Goal: Transaction & Acquisition: Purchase product/service

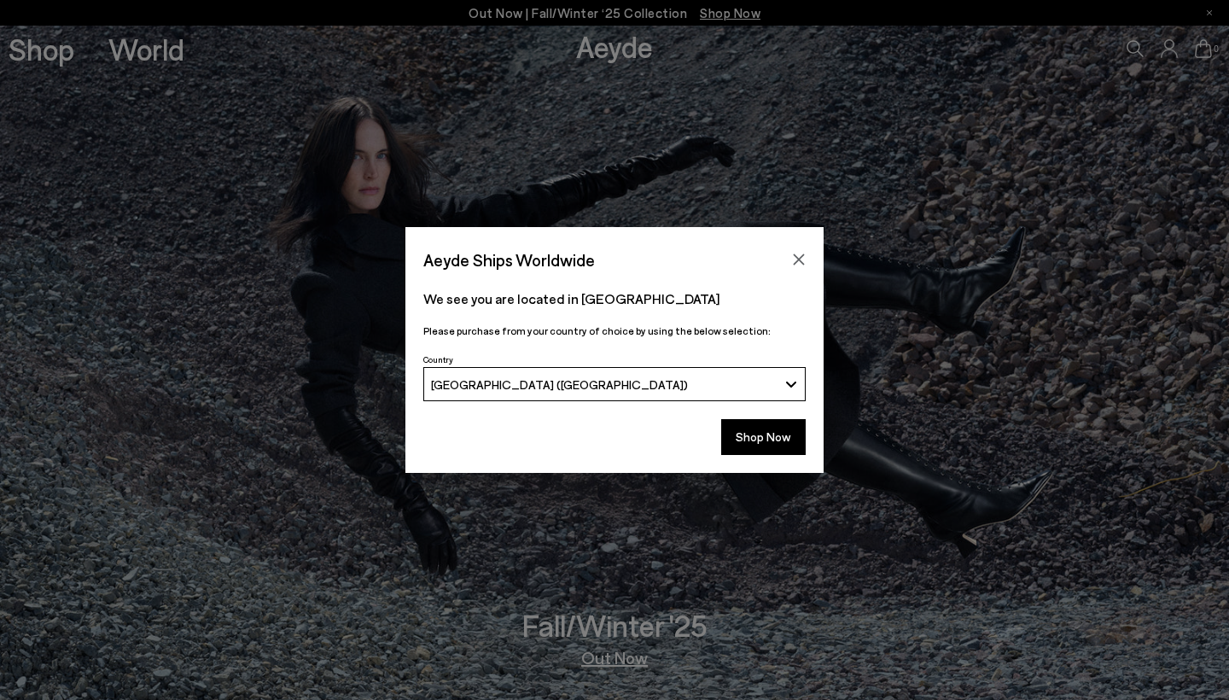
click at [269, 328] on div "Aeyde Ships Worldwide We see you are located in South Africa Please purchase fr…" at bounding box center [614, 350] width 1229 height 246
click at [645, 395] on button "[GEOGRAPHIC_DATA] ([GEOGRAPHIC_DATA])" at bounding box center [614, 384] width 382 height 34
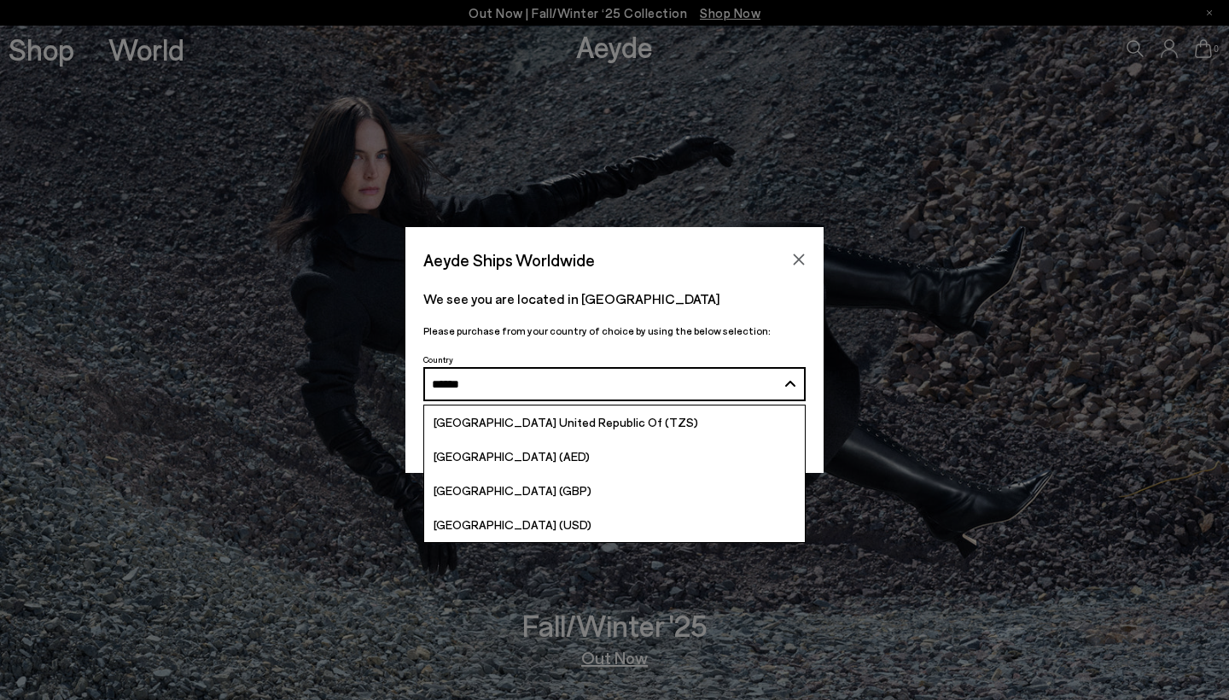
type input "******"
click at [614, 384] on button "South Africa (ZAR) ******" at bounding box center [614, 384] width 382 height 34
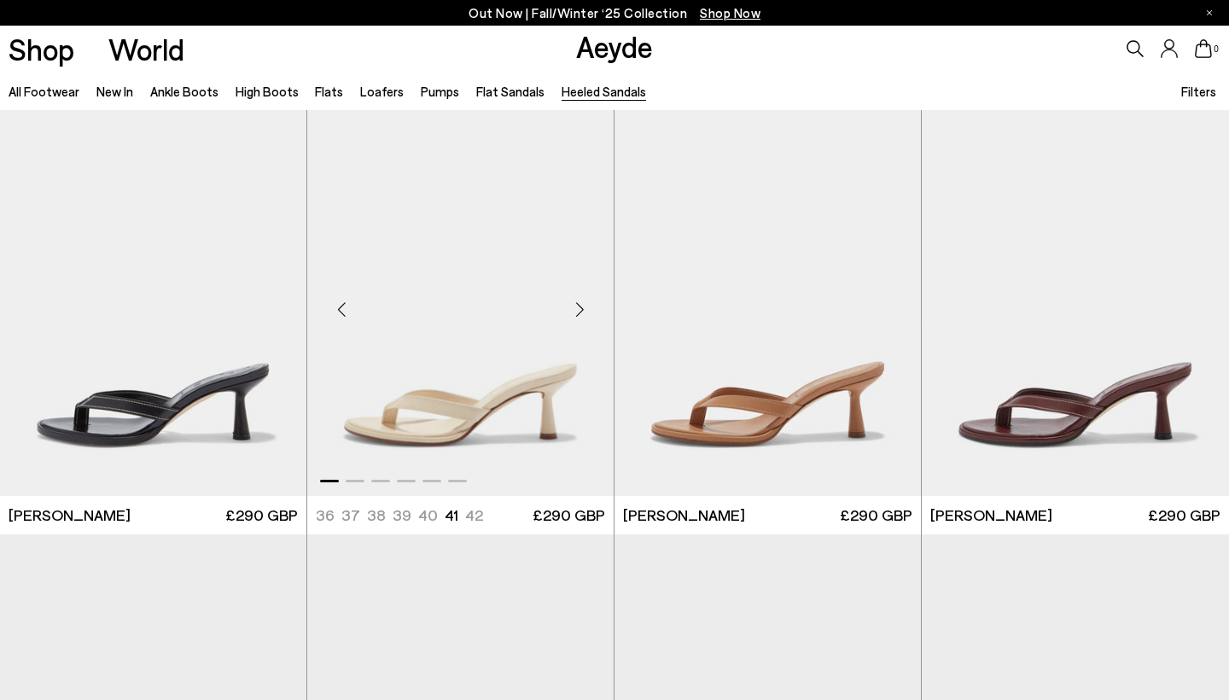
scroll to position [630, 0]
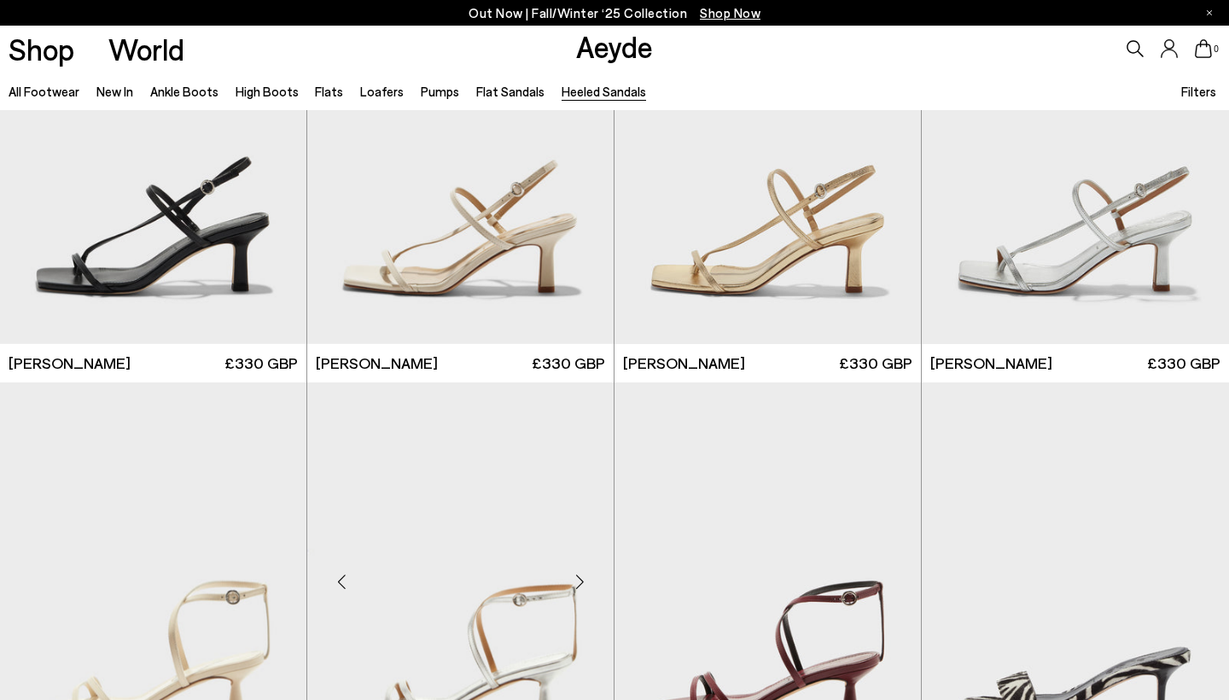
scroll to position [1827, 0]
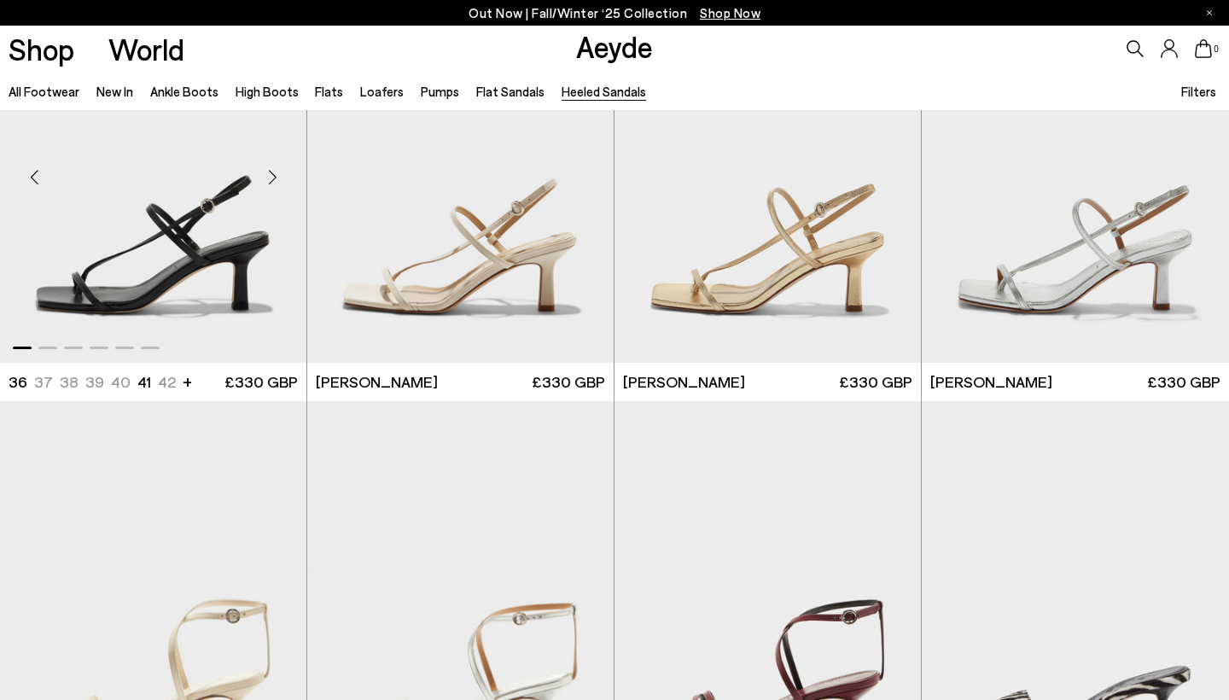
click at [274, 302] on img "1 / 6" at bounding box center [153, 170] width 306 height 385
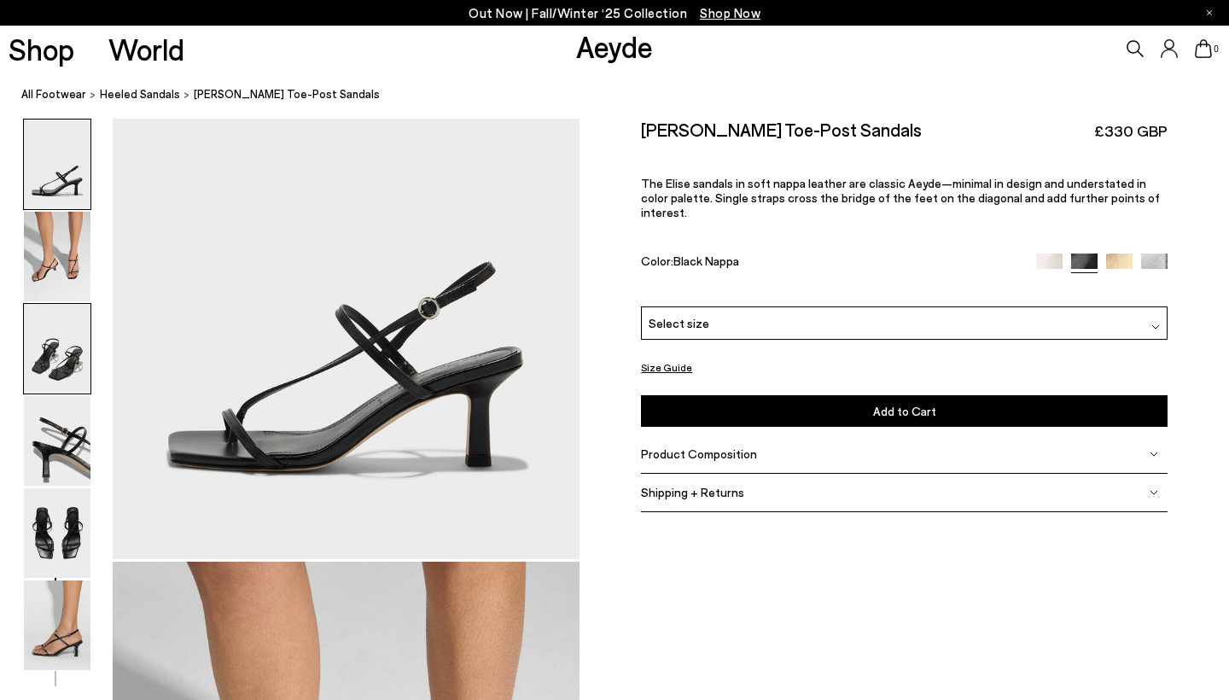
click at [62, 372] on img at bounding box center [57, 349] width 67 height 90
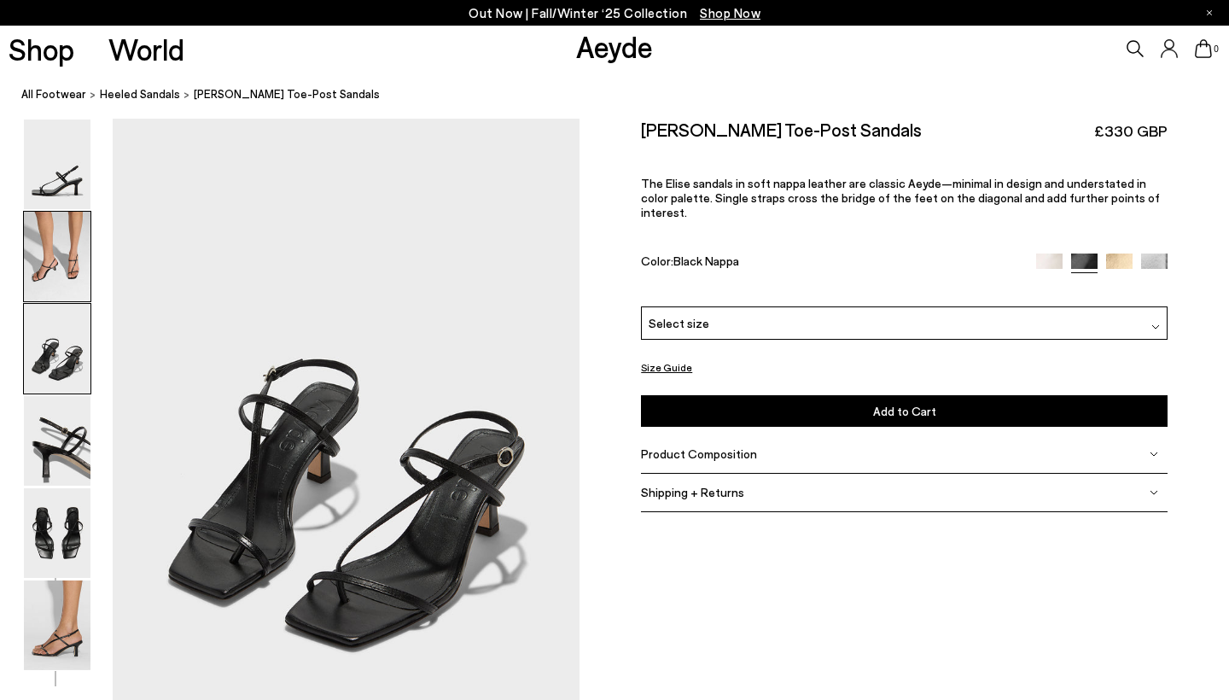
click at [63, 259] on img at bounding box center [57, 257] width 67 height 90
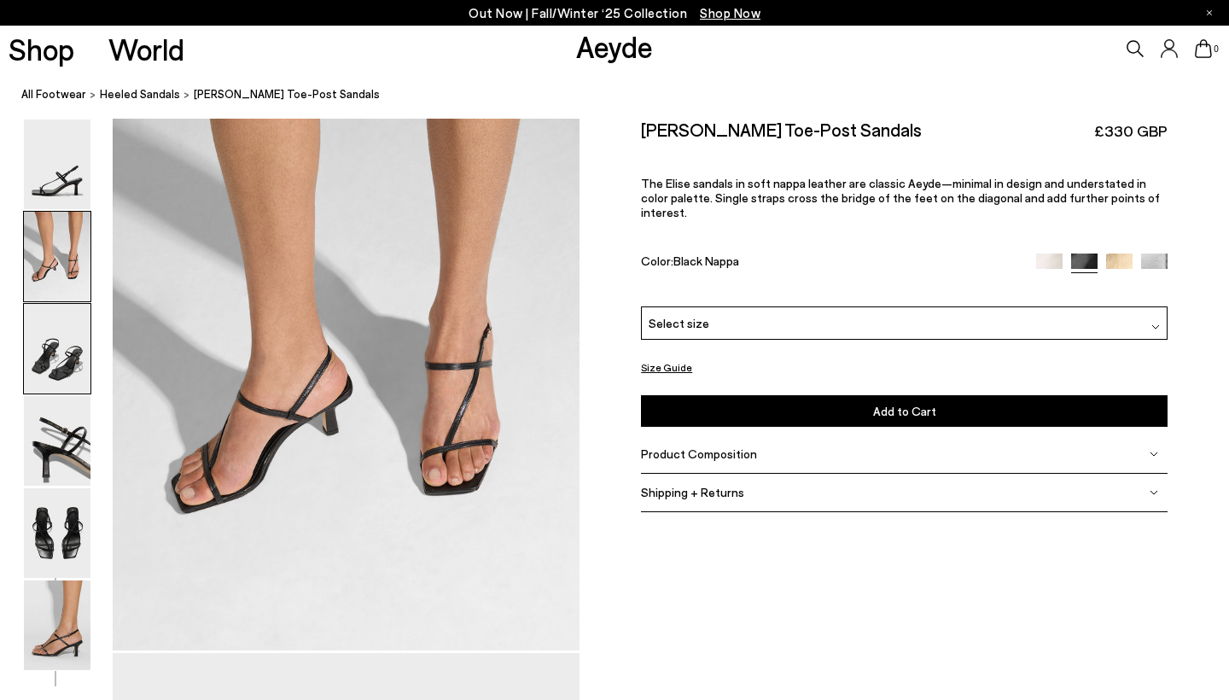
scroll to position [584, 0]
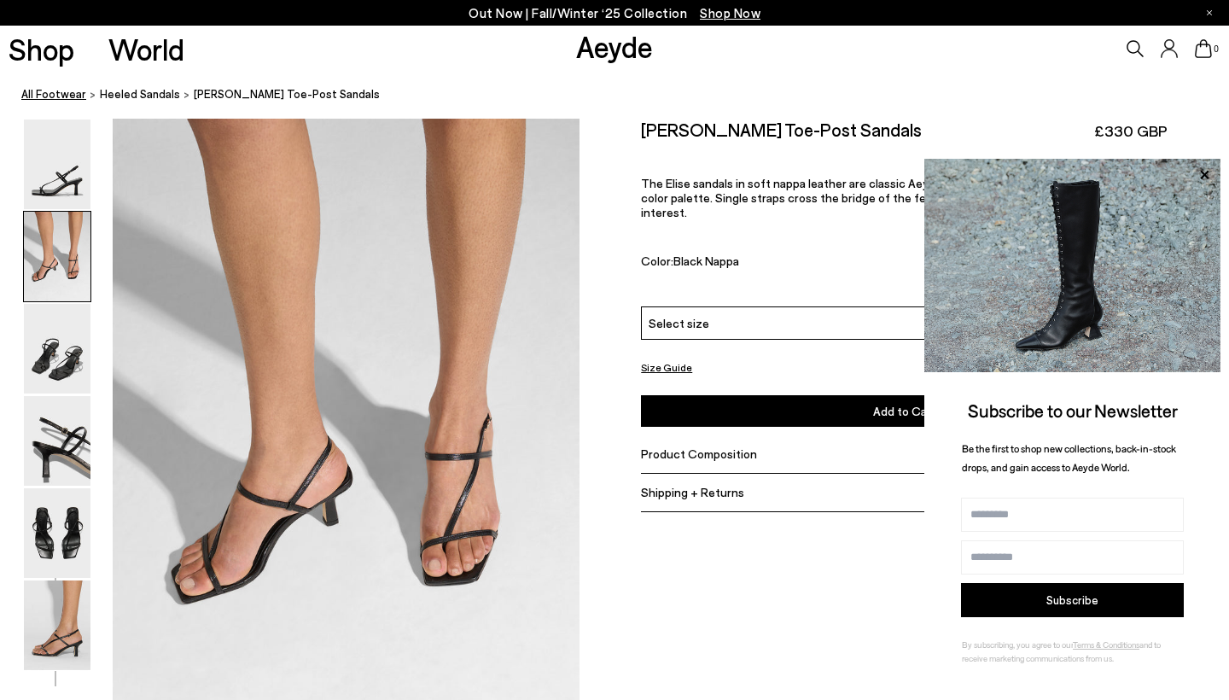
click at [69, 90] on link "All Footwear" at bounding box center [53, 94] width 65 height 18
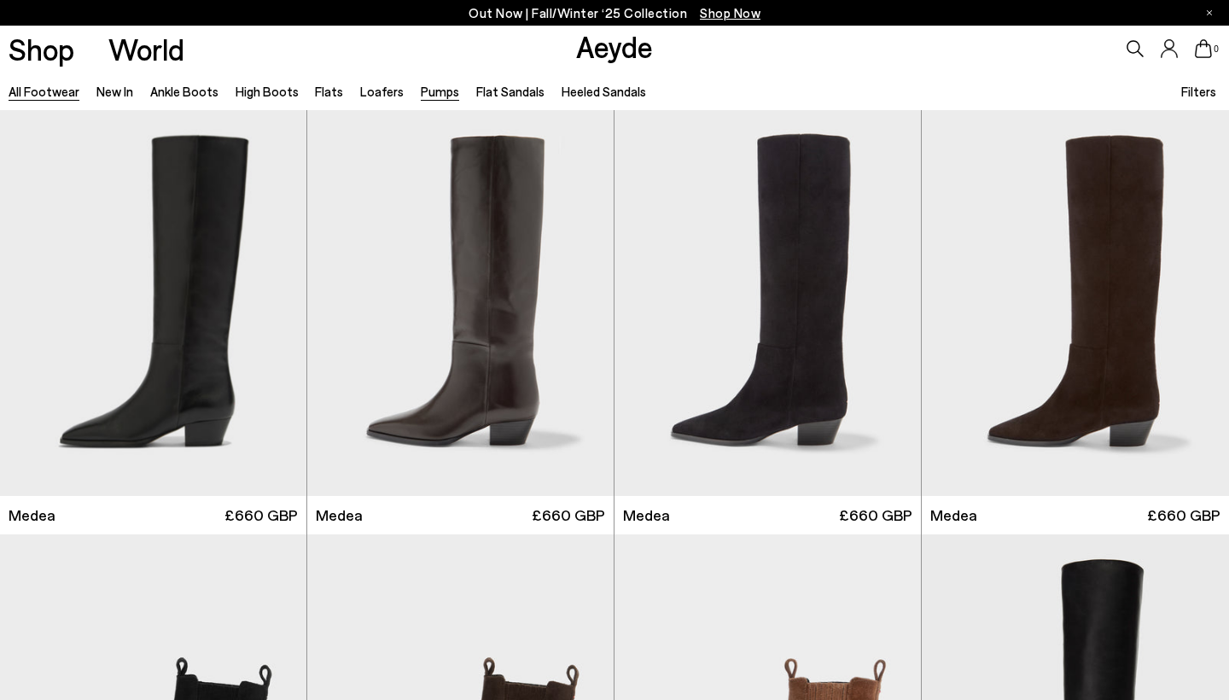
drag, startPoint x: 367, startPoint y: 87, endPoint x: 429, endPoint y: 96, distance: 62.9
click at [429, 96] on link "Pumps" at bounding box center [440, 91] width 38 height 15
